Goal: Information Seeking & Learning: Learn about a topic

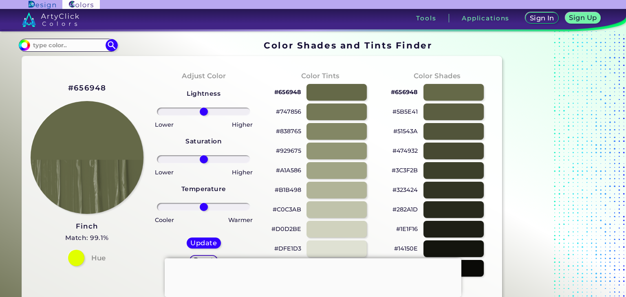
scroll to position [33, 0]
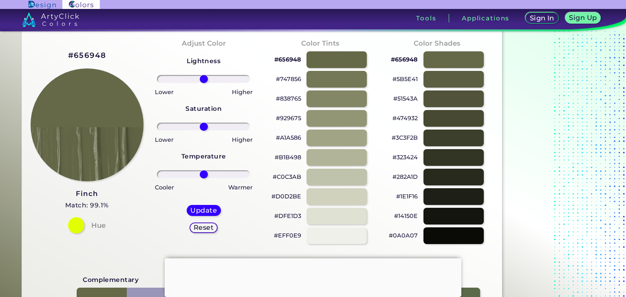
click at [113, 192] on div "#656948 [PERSON_NAME] Match: 99.1% Hue" at bounding box center [87, 141] width 117 height 222
click at [134, 194] on div "#656948 [PERSON_NAME] Match: 99.1% Hue" at bounding box center [87, 141] width 117 height 222
drag, startPoint x: 109, startPoint y: 196, endPoint x: 77, endPoint y: 192, distance: 32.0
click at [77, 192] on div "#656948 [PERSON_NAME] Match: 99.1% Hue" at bounding box center [87, 141] width 117 height 222
copy h3 "Finch"
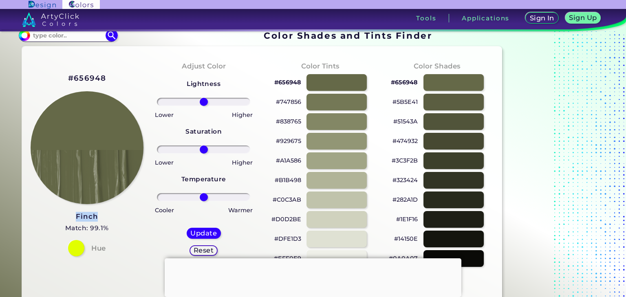
scroll to position [0, 0]
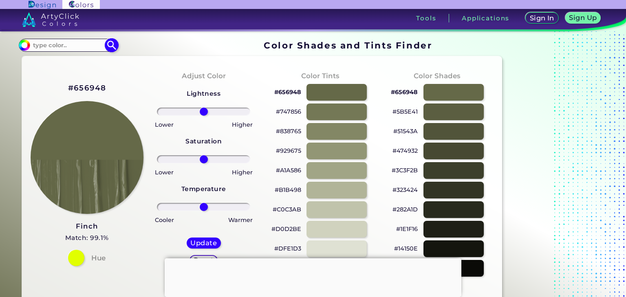
click at [63, 44] on input at bounding box center [68, 45] width 76 height 11
paste input "f2f2ea"
type input "f2f2ea"
type input "#000000"
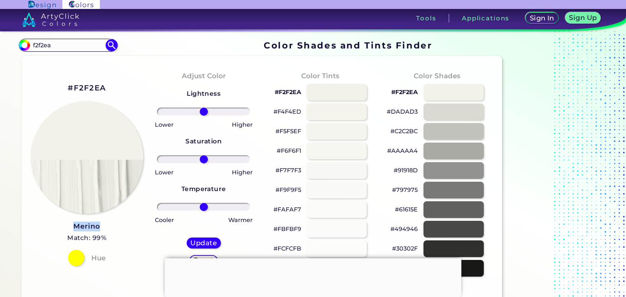
drag, startPoint x: 111, startPoint y: 224, endPoint x: 69, endPoint y: 229, distance: 42.2
click at [69, 229] on div "#F2F2EA Merino Match: 99% Hue" at bounding box center [87, 174] width 117 height 222
copy h3 "Merino"
